Goal: Check status

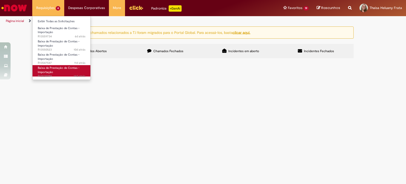
click at [59, 68] on span "Baixa de Prestação de Contas - Importação" at bounding box center [59, 70] width 42 height 8
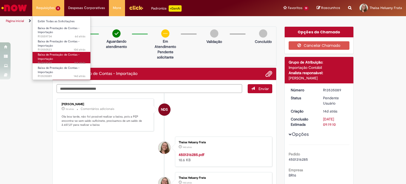
click at [53, 54] on span "Baixa de Prestação de Contas - Importação" at bounding box center [59, 57] width 42 height 8
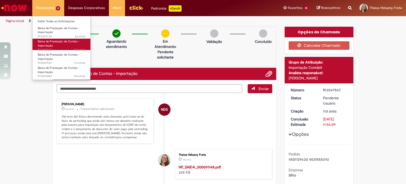
click at [55, 42] on span "Baixa de Prestação de Contas - Importação" at bounding box center [59, 43] width 42 height 8
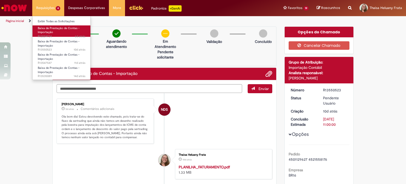
click at [56, 31] on link "Baixa de Prestação de Contas - Importação 6d atrás 6 [PERSON_NAME] atrás R13559…" at bounding box center [62, 30] width 58 height 11
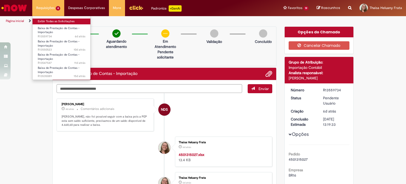
click at [62, 20] on link "Exibir Todas as Solicitações" at bounding box center [62, 22] width 58 height 6
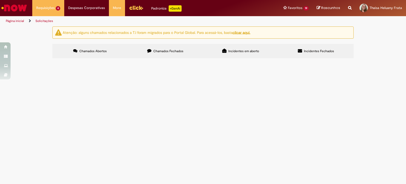
click at [130, 6] on img "Menu Cabeçalho" at bounding box center [136, 8] width 14 height 8
